Goal: Task Accomplishment & Management: Complete application form

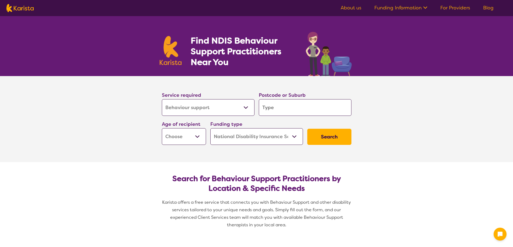
select select "Behaviour support"
select select "NDIS"
select select "Behaviour support"
select select "NDIS"
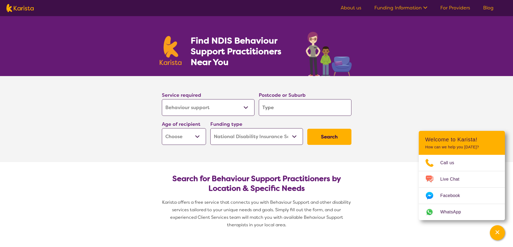
click at [292, 111] on input "search" at bounding box center [305, 107] width 93 height 17
type input "5"
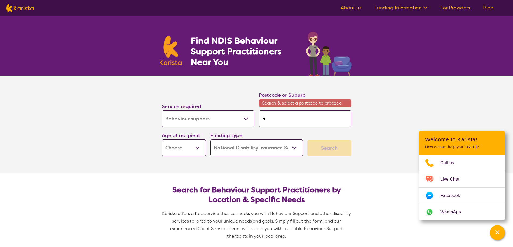
type input "51"
type input "511"
type input "5112"
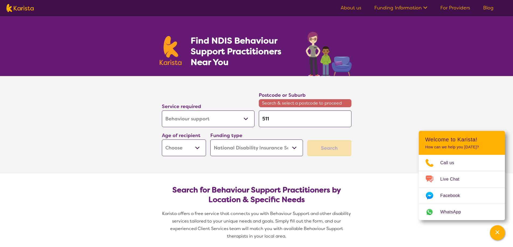
type input "5112"
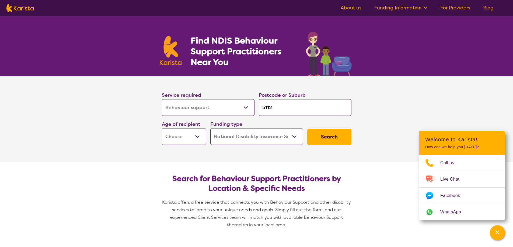
type input "5112"
click at [179, 134] on select "Early Childhood - 0 to 9 Child - 10 to 11 Adolescent - 12 to 17 Adult - 18 to 6…" at bounding box center [184, 136] width 44 height 17
select select "AS"
click at [162, 128] on select "Early Childhood - 0 to 9 Child - 10 to 11 Adolescent - 12 to 17 Adult - 18 to 6…" at bounding box center [184, 136] width 44 height 17
select select "AS"
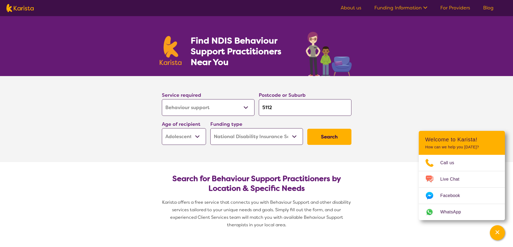
click at [325, 135] on button "Search" at bounding box center [329, 137] width 44 height 16
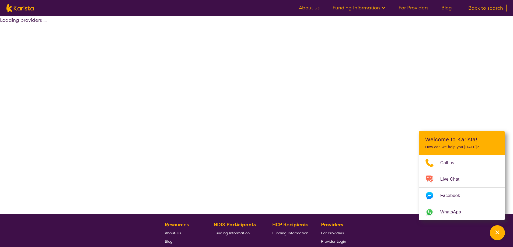
select select "by_score"
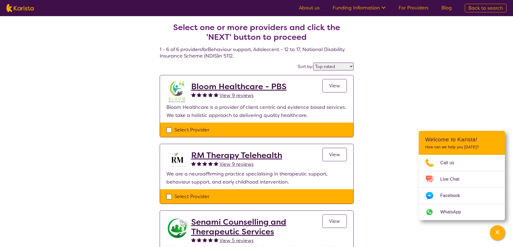
click at [340, 88] on span "View" at bounding box center [334, 86] width 11 height 6
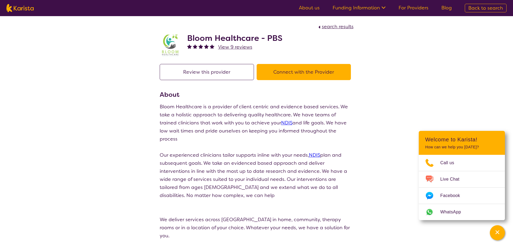
click at [329, 27] on span "search results" at bounding box center [338, 26] width 32 height 6
select select "by_score"
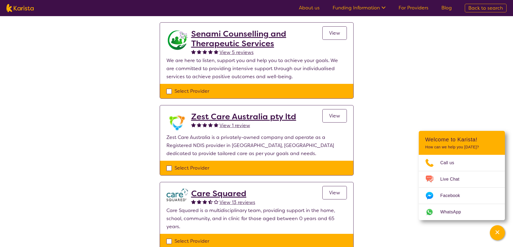
scroll to position [27, 0]
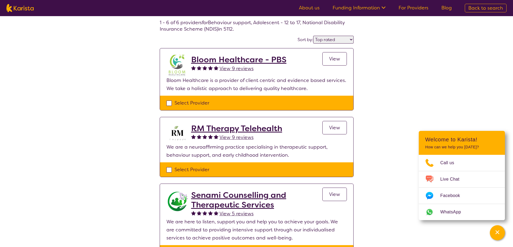
click at [168, 101] on div "Select Provider" at bounding box center [256, 103] width 180 height 8
checkbox input "true"
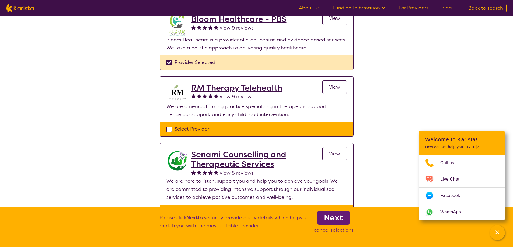
scroll to position [81, 0]
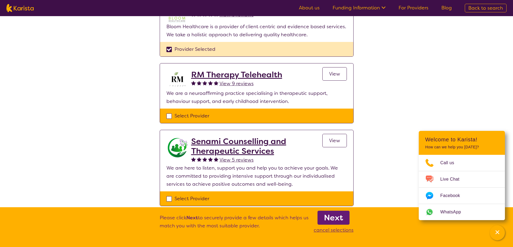
click at [169, 112] on div "Select Provider" at bounding box center [256, 116] width 180 height 8
checkbox input "true"
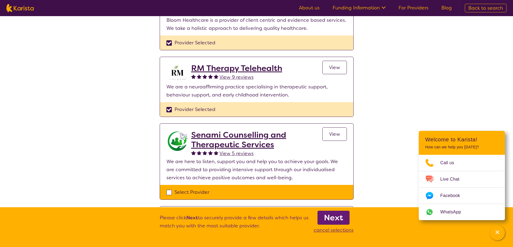
scroll to position [189, 0]
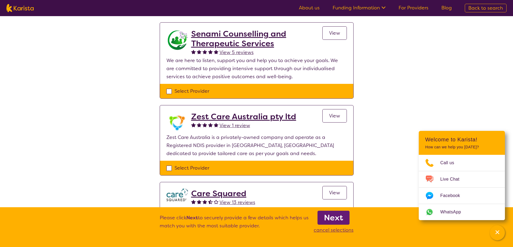
click at [169, 164] on div "Select Provider" at bounding box center [256, 168] width 180 height 8
checkbox input "true"
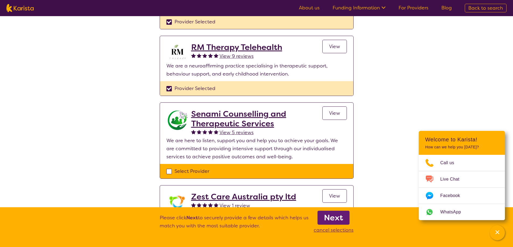
scroll to position [189, 0]
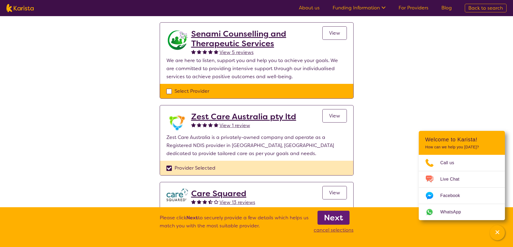
click at [171, 87] on div "Select Provider" at bounding box center [256, 91] width 180 height 8
checkbox input "true"
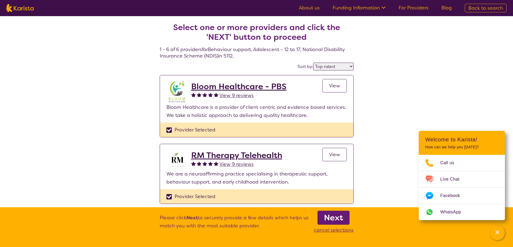
drag, startPoint x: 350, startPoint y: 220, endPoint x: 347, endPoint y: 220, distance: 3.3
click at [349, 220] on aside "Next cancel selections" at bounding box center [334, 224] width 40 height 20
click at [344, 220] on link "Next" at bounding box center [334, 218] width 32 height 14
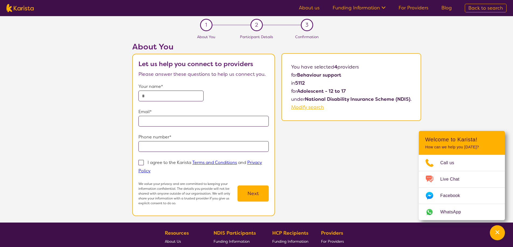
click at [229, 38] on div "1 About You 2 Participant Details 3 Confirmation" at bounding box center [256, 29] width 113 height 26
select select "by_score"
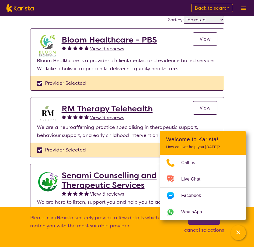
scroll to position [81, 0]
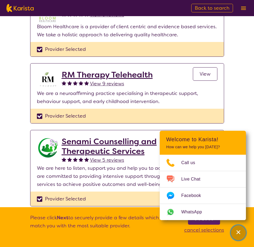
click at [243, 235] on div "Channel Menu" at bounding box center [238, 233] width 11 height 12
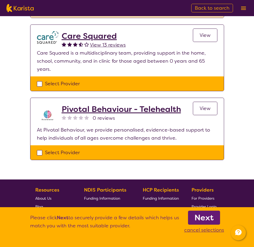
scroll to position [350, 0]
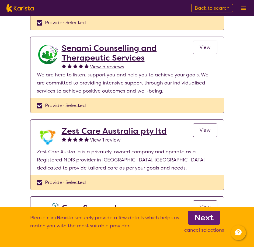
scroll to position [189, 0]
